Goal: Task Accomplishment & Management: Use online tool/utility

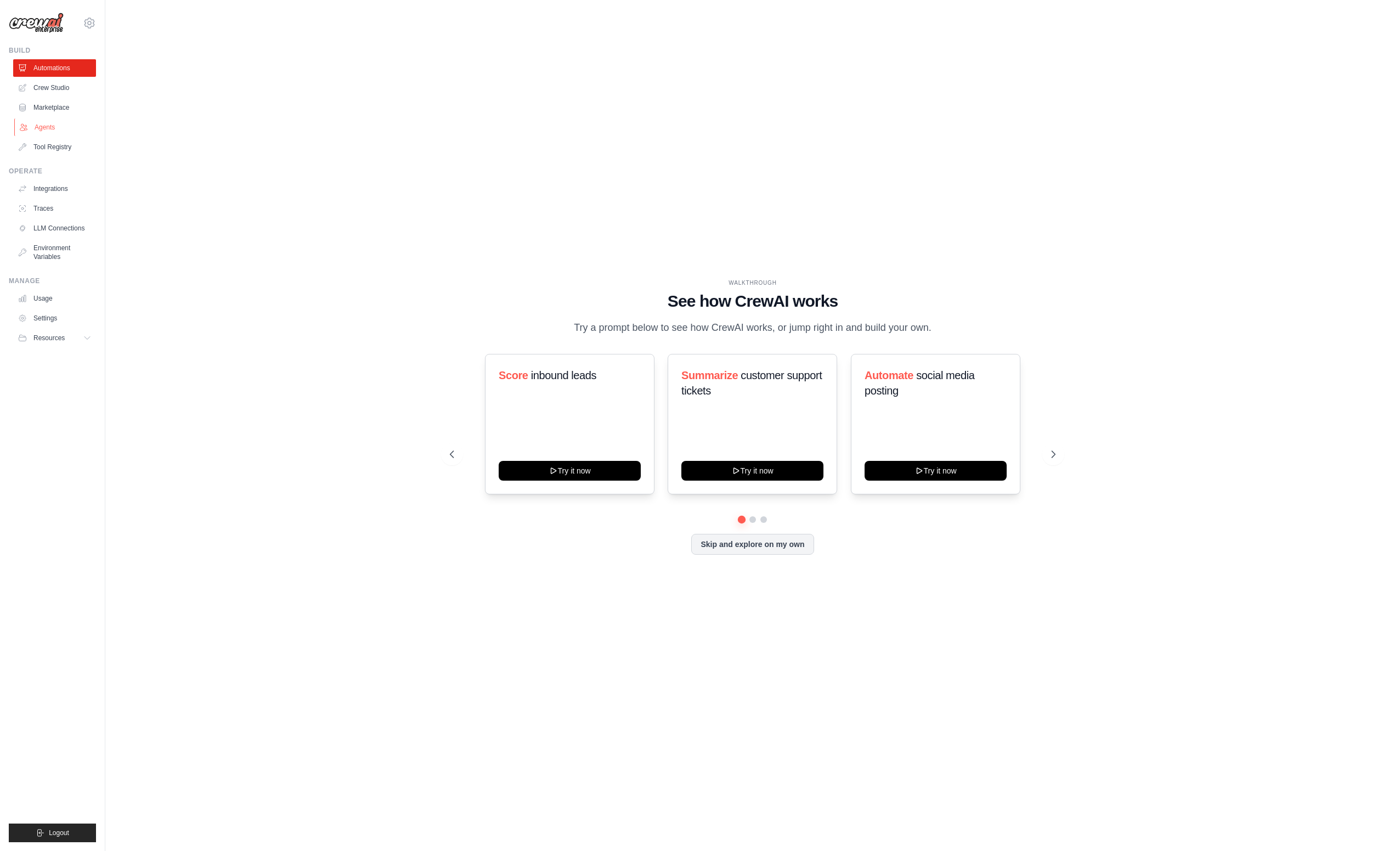
click at [50, 125] on link "Agents" at bounding box center [55, 128] width 83 height 17
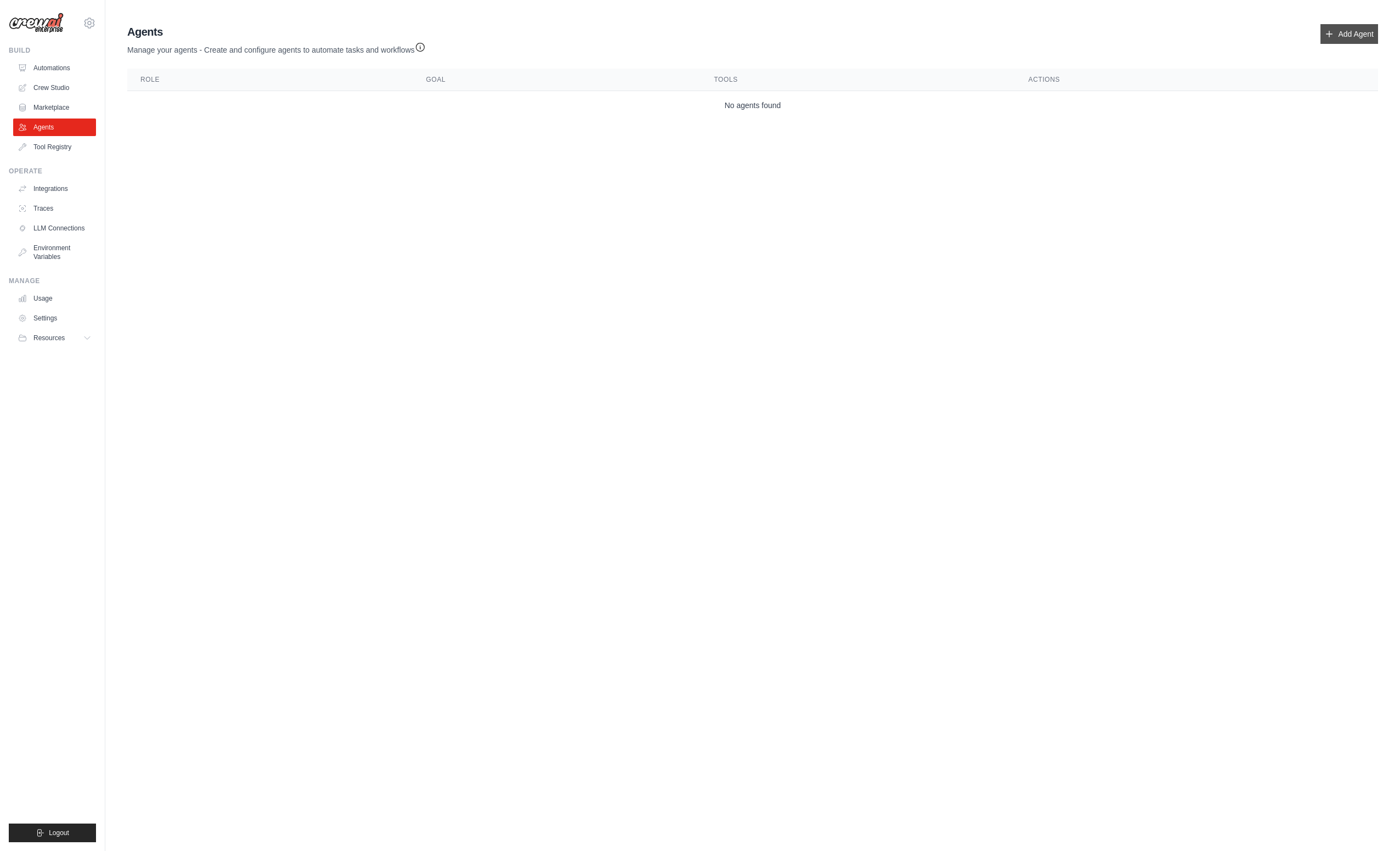
click at [1343, 38] on link "Add Agent" at bounding box center [1349, 34] width 58 height 19
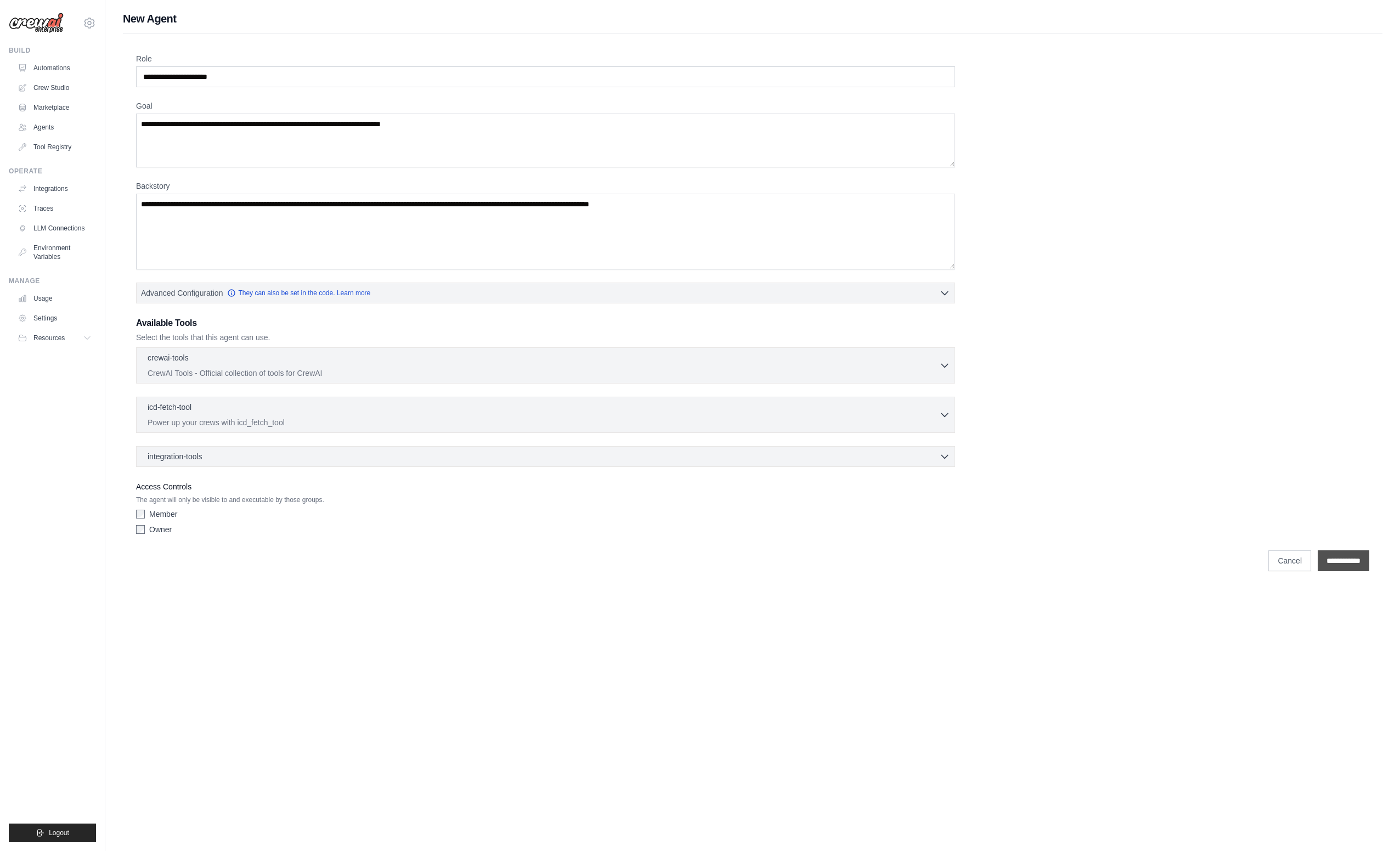
click at [1335, 556] on input "**********" at bounding box center [1343, 560] width 52 height 21
